Goal: Obtain resource: Download file/media

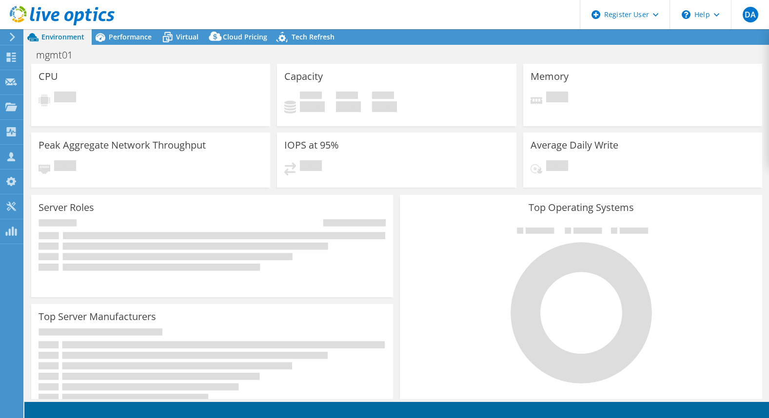
select select "EUFrankfurt"
select select "SEK"
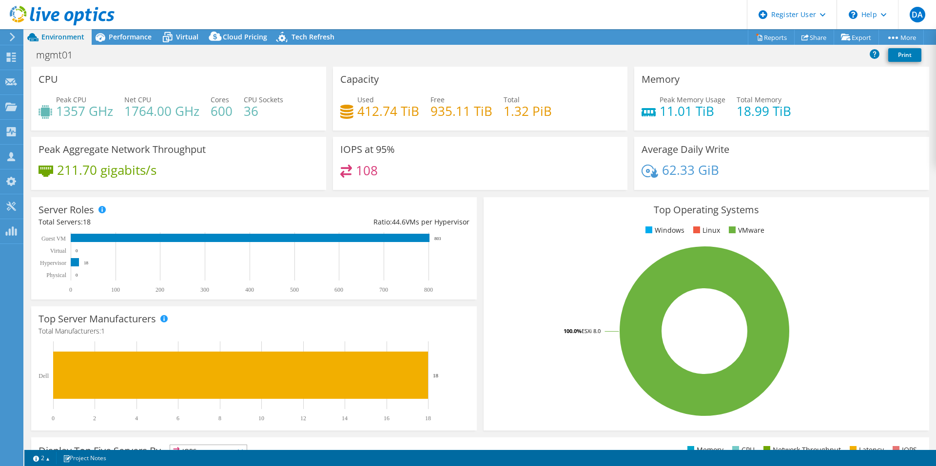
click at [225, 195] on div "Server Roles Physical Servers represent bare metal servers that were targets of…" at bounding box center [254, 248] width 452 height 109
click at [137, 39] on span "Performance" at bounding box center [130, 36] width 43 height 9
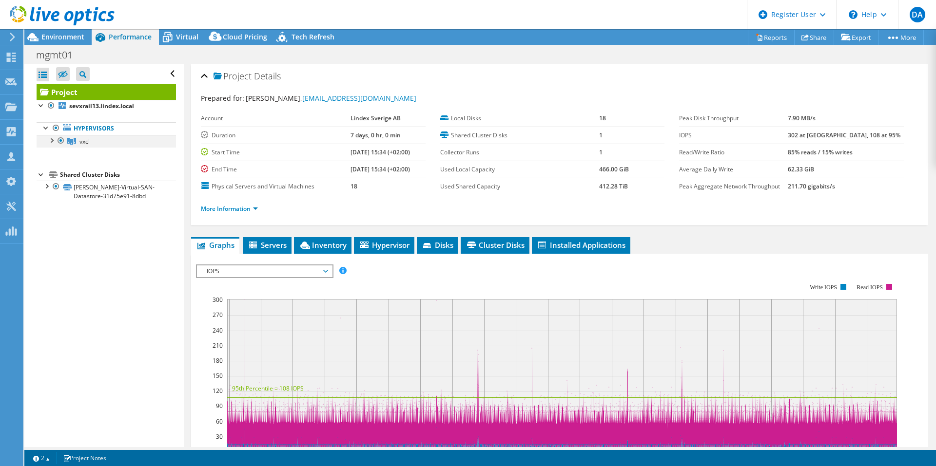
click at [56, 137] on div at bounding box center [61, 141] width 10 height 12
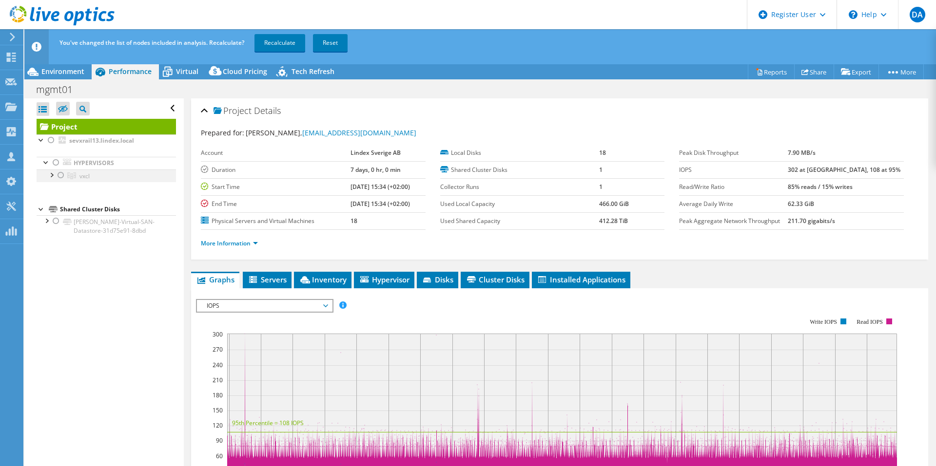
click at [51, 176] on div at bounding box center [51, 175] width 10 height 10
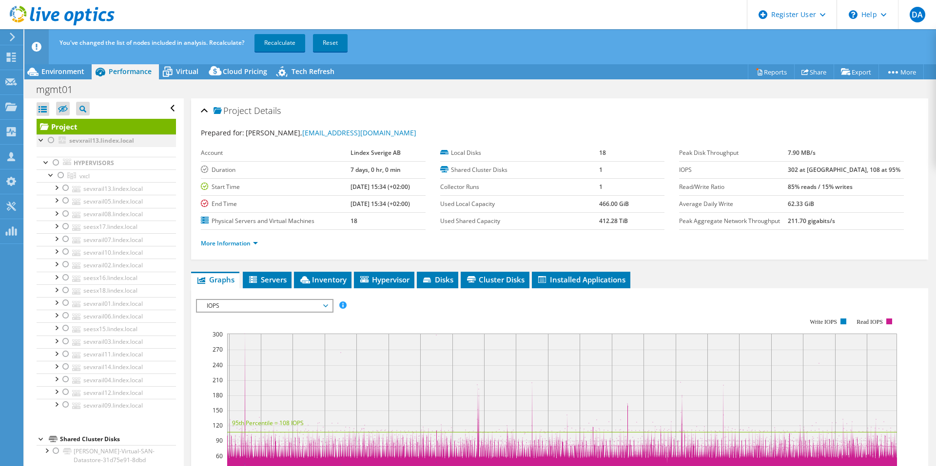
click at [49, 138] on div at bounding box center [51, 141] width 10 height 12
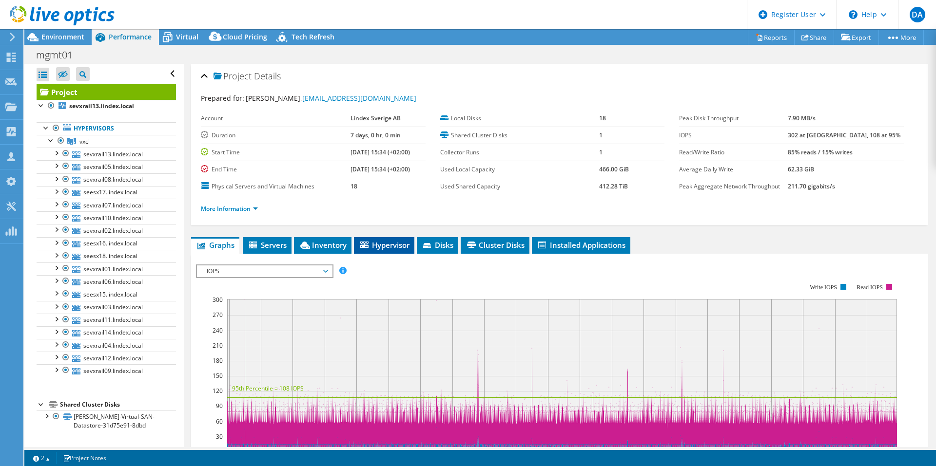
click at [393, 241] on span "Hypervisor" at bounding box center [384, 245] width 51 height 10
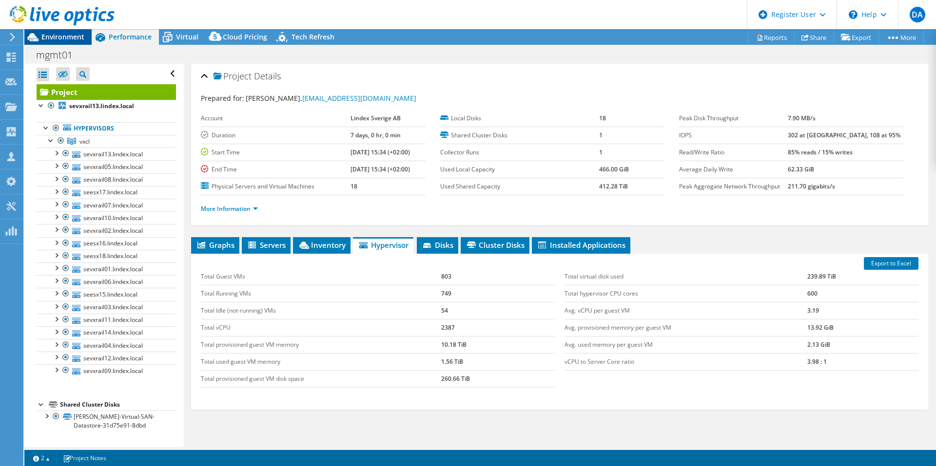
click at [72, 37] on span "Environment" at bounding box center [62, 36] width 43 height 9
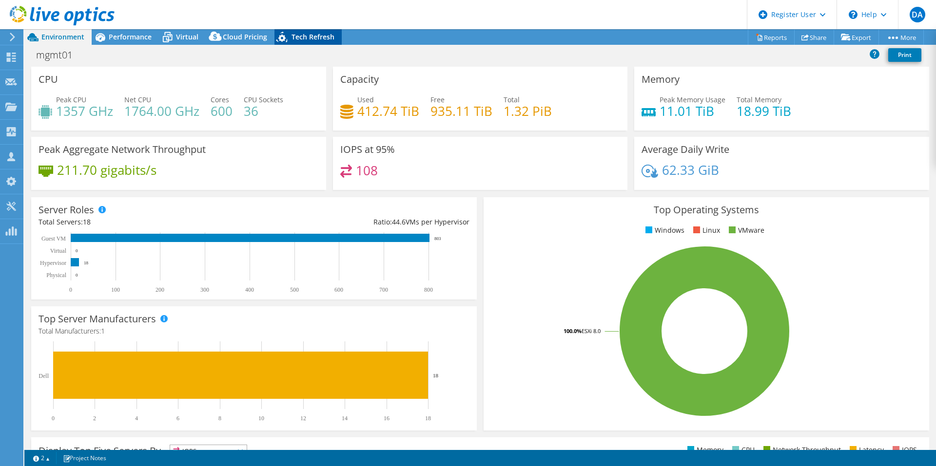
click at [323, 39] on span "Tech Refresh" at bounding box center [312, 36] width 43 height 9
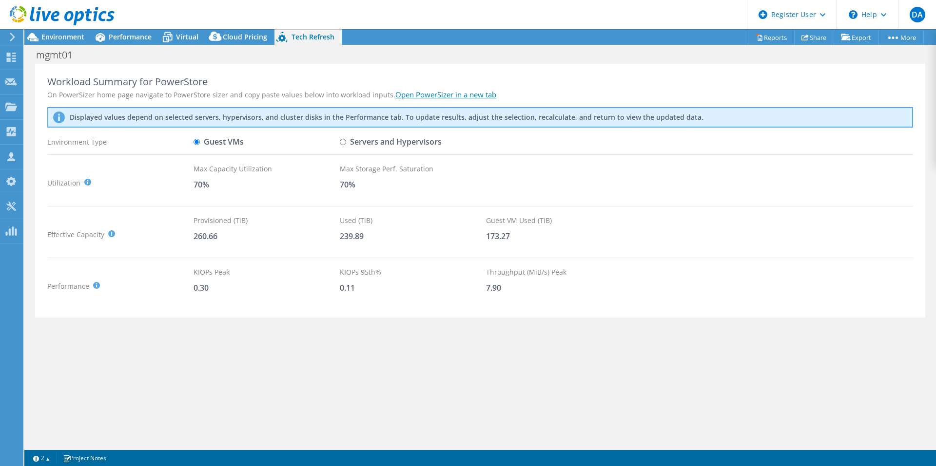
click at [494, 60] on div "mgmt01 Print" at bounding box center [479, 55] width 911 height 18
click at [167, 360] on div "Workload Summary for PowerStore On PowerSizer home page navigate to PowerStore …" at bounding box center [479, 256] width 911 height 384
click at [265, 367] on div "Workload Summary for PowerStore On PowerSizer home page navigate to PowerStore …" at bounding box center [479, 256] width 911 height 384
click at [238, 36] on span "Cloud Pricing" at bounding box center [245, 36] width 44 height 9
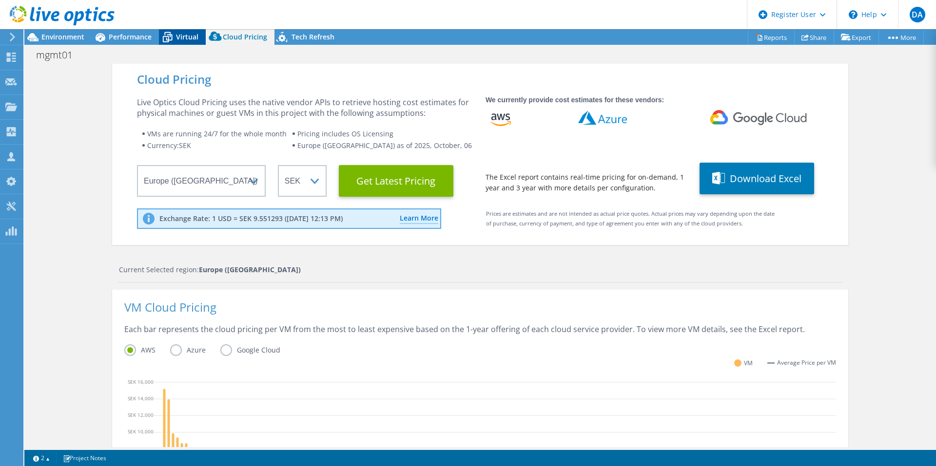
click at [190, 31] on div "Virtual" at bounding box center [182, 37] width 47 height 16
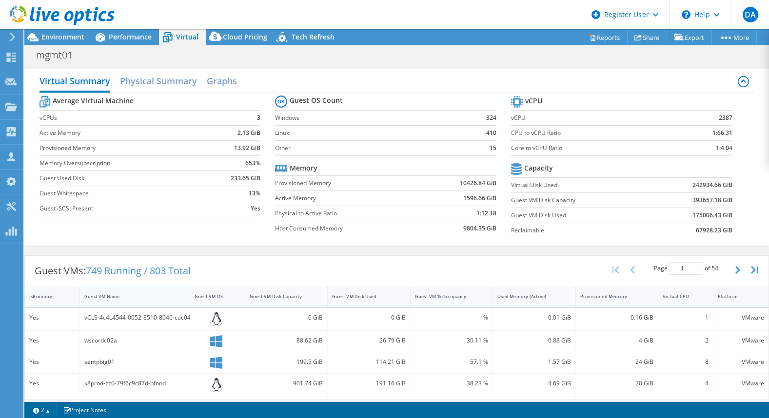
click at [116, 298] on div "Guest VM Name" at bounding box center [128, 296] width 89 height 6
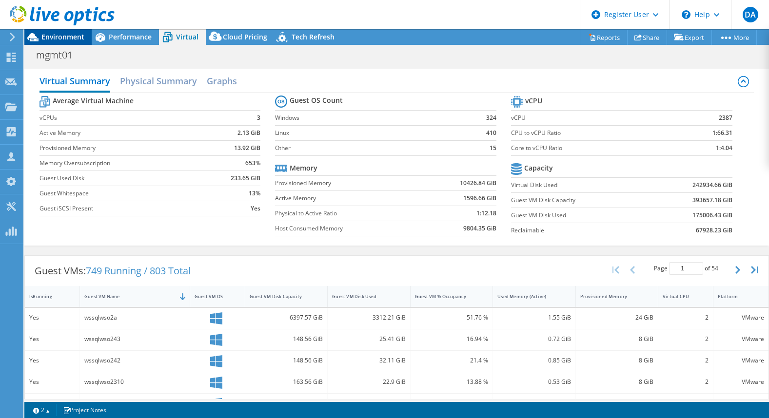
click at [59, 36] on span "Environment" at bounding box center [62, 36] width 43 height 9
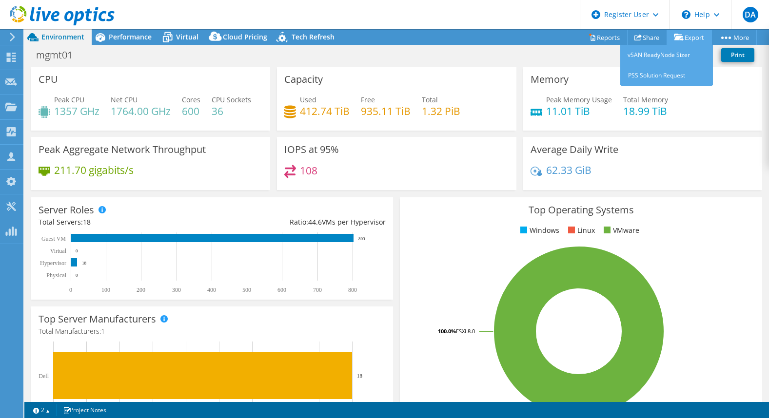
click at [690, 38] on link "Export" at bounding box center [688, 37] width 45 height 15
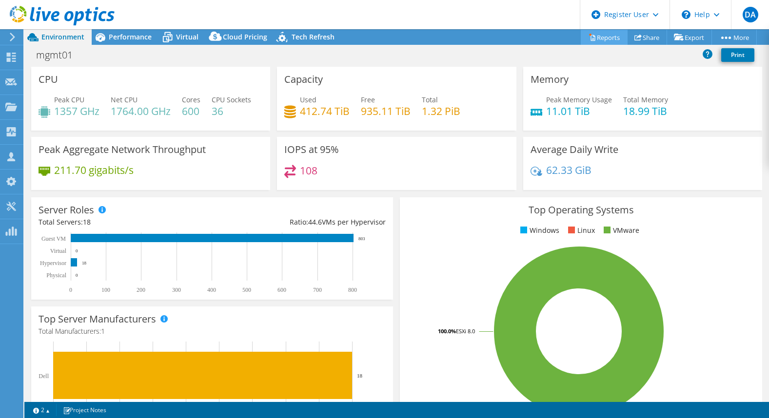
click at [593, 38] on link "Reports" at bounding box center [603, 37] width 47 height 15
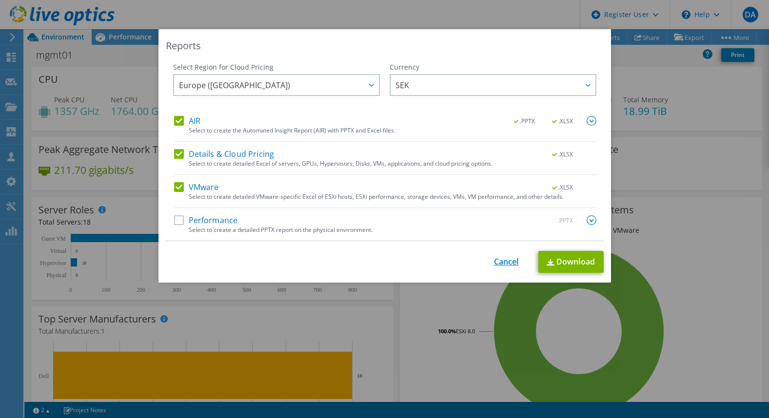
click at [494, 263] on link "Cancel" at bounding box center [506, 261] width 25 height 9
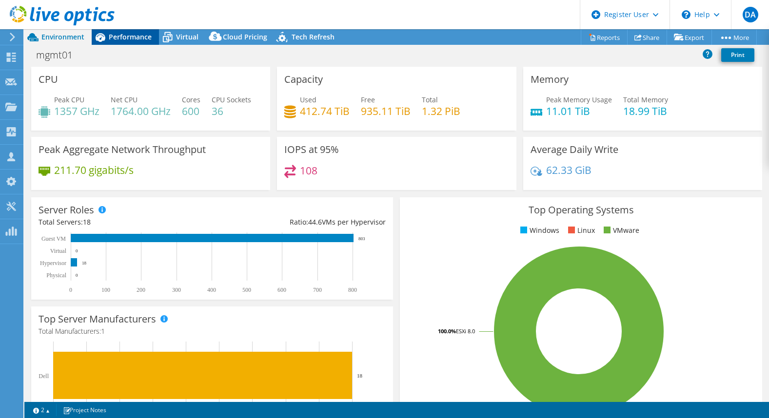
click at [120, 33] on span "Performance" at bounding box center [130, 36] width 43 height 9
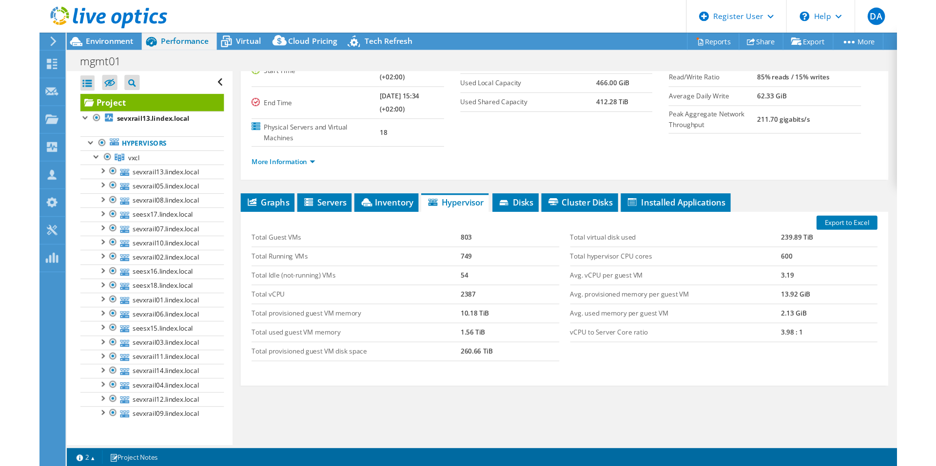
scroll to position [81, 0]
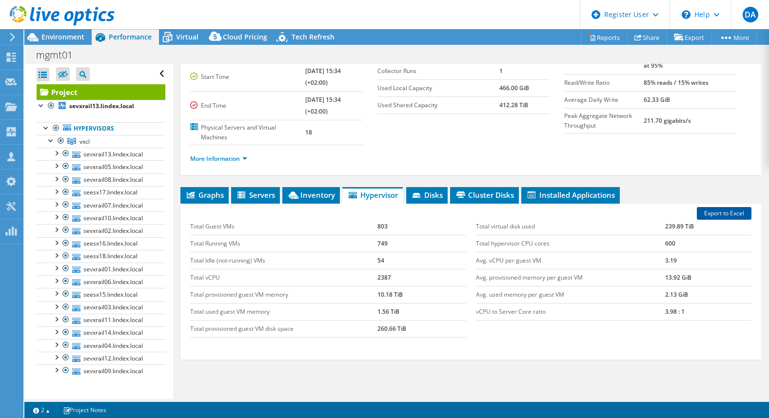
click at [720, 214] on link "Export to Excel" at bounding box center [723, 213] width 55 height 13
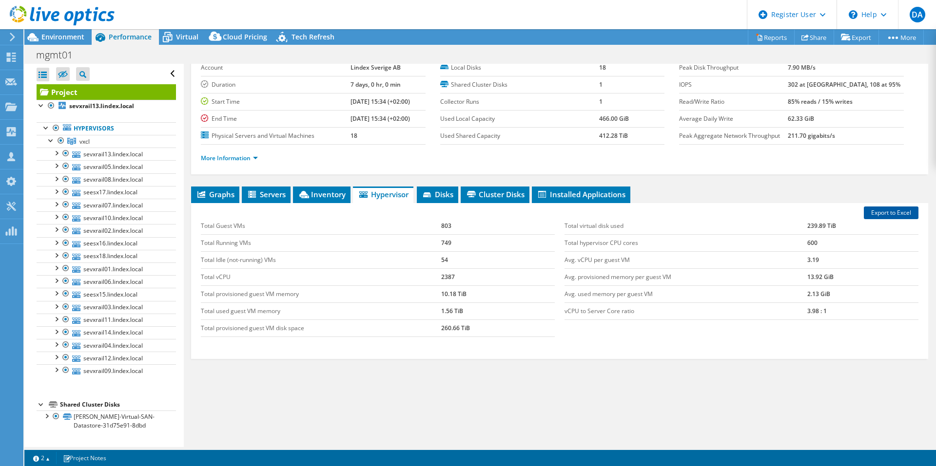
scroll to position [51, 0]
click at [344, 395] on div "Graphs Servers Inventory Hypervisor Disks Cluster Disks Installed Applications …" at bounding box center [559, 309] width 737 height 244
click at [369, 418] on div "Graphs Servers Inventory Hypervisor Disks Cluster Disks Installed Applications …" at bounding box center [559, 309] width 737 height 244
